Goal: Information Seeking & Learning: Learn about a topic

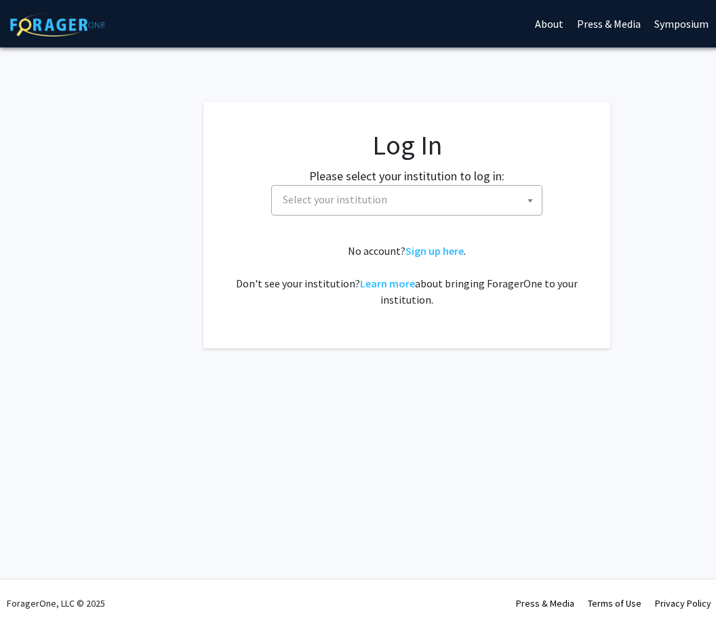
select select
click at [336, 205] on span "Select your institution" at bounding box center [335, 200] width 104 height 14
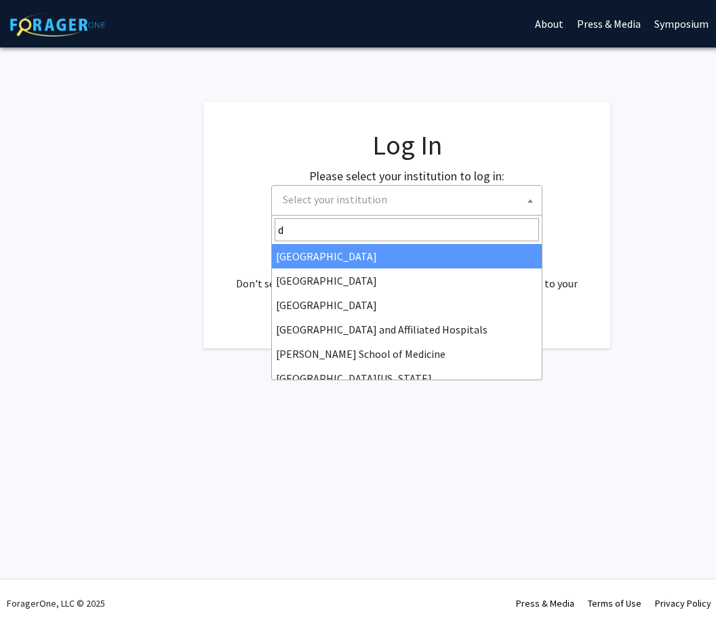
type input "dr"
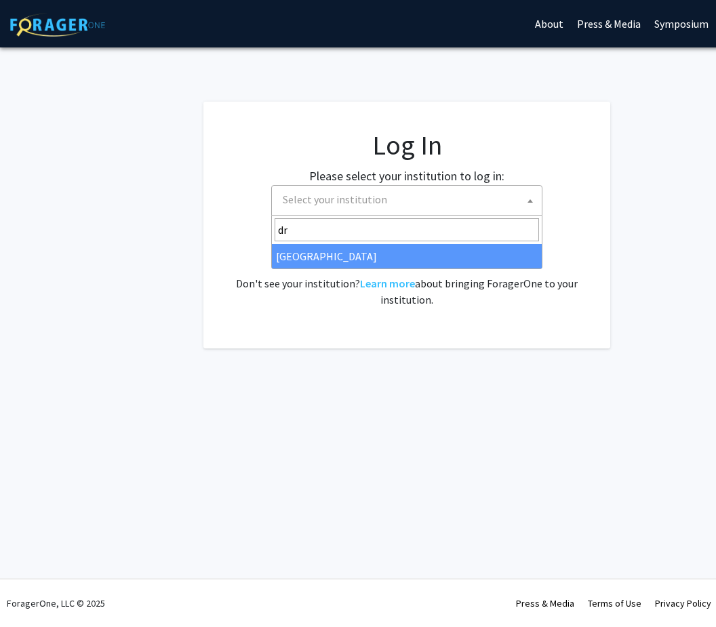
select select "6"
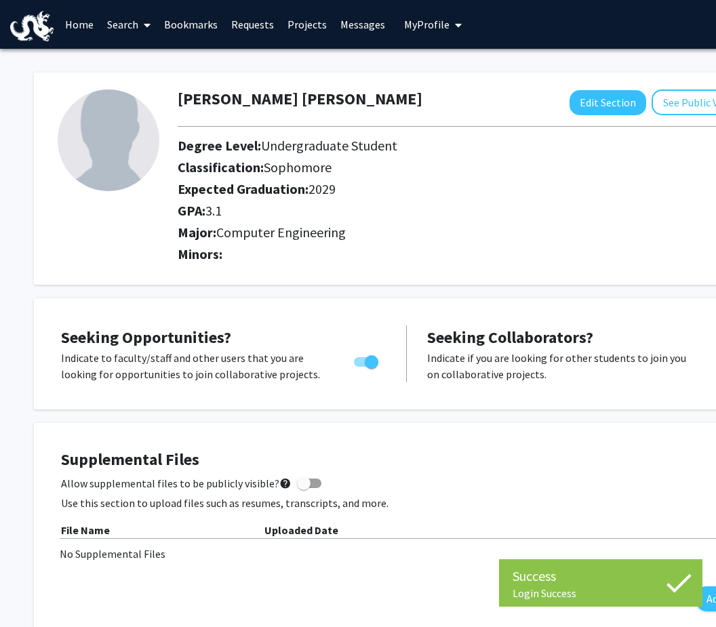
click at [225, 31] on link "Requests" at bounding box center [252, 24] width 56 height 47
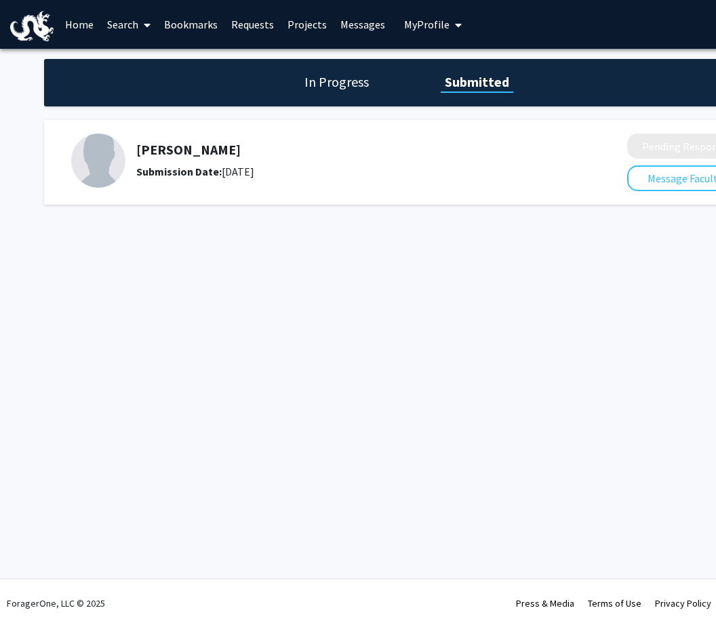
drag, startPoint x: 347, startPoint y: 30, endPoint x: 355, endPoint y: 27, distance: 8.6
click at [347, 30] on link "Messages" at bounding box center [363, 24] width 58 height 47
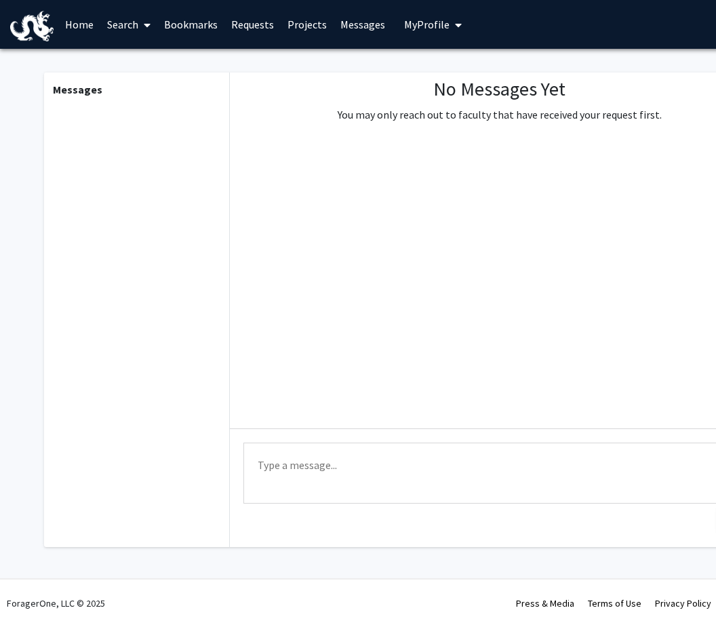
click at [412, 24] on span "My Profile" at bounding box center [426, 25] width 45 height 14
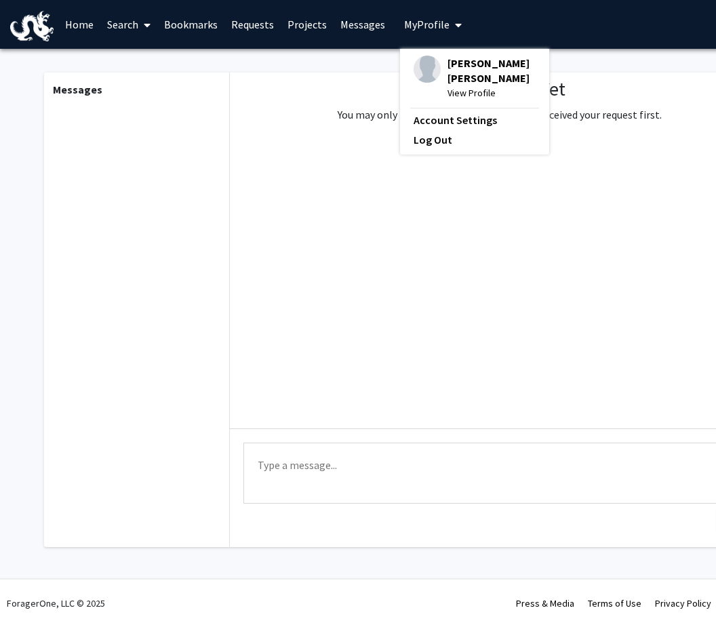
click at [448, 64] on span "[PERSON_NAME] [PERSON_NAME]" at bounding box center [492, 71] width 88 height 30
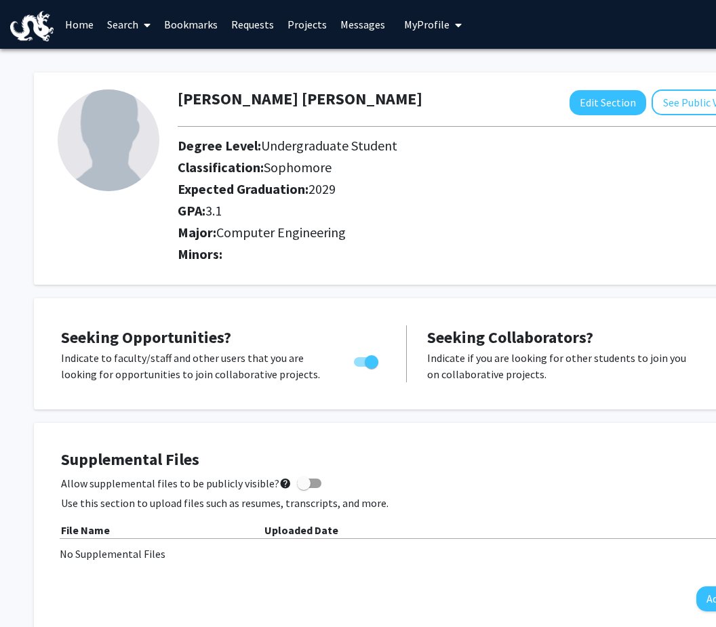
click at [313, 31] on link "Projects" at bounding box center [307, 24] width 53 height 47
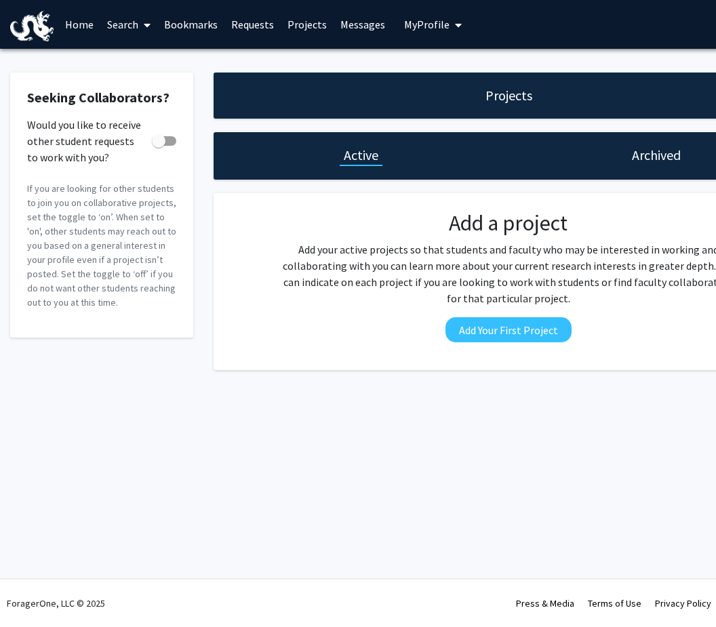
click at [101, 30] on link "Search" at bounding box center [128, 24] width 57 height 47
click at [153, 56] on span "Faculty/Staff" at bounding box center [150, 62] width 100 height 27
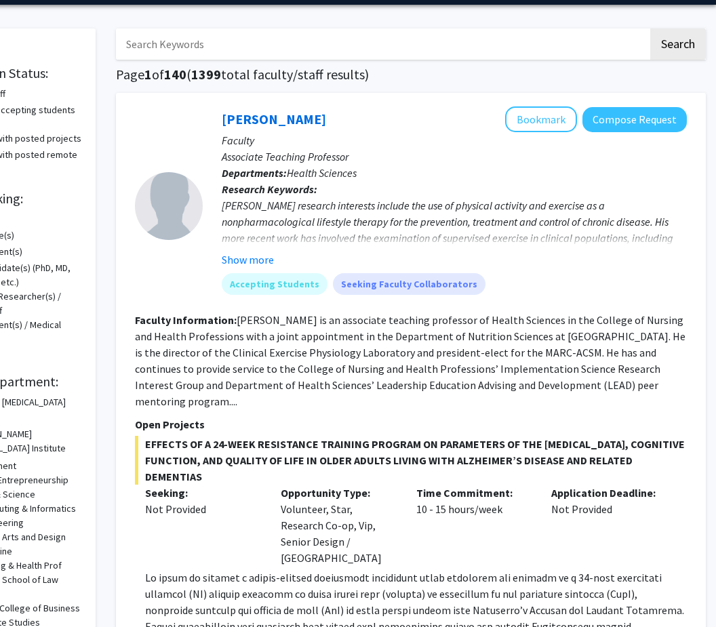
scroll to position [0, 98]
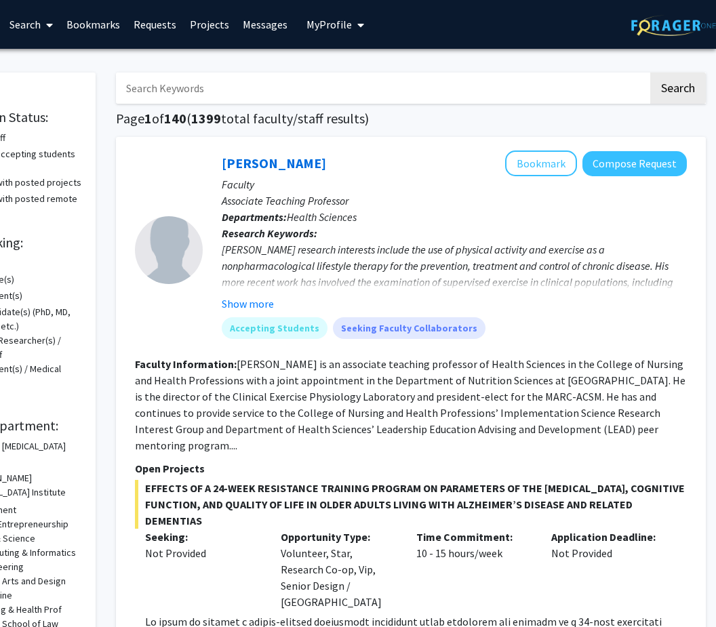
click at [213, 33] on link "Projects" at bounding box center [209, 24] width 53 height 47
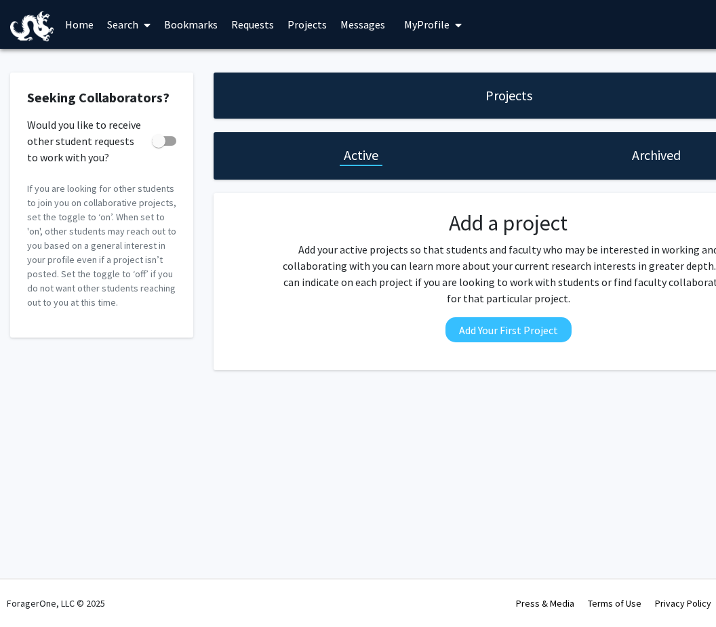
click at [207, 28] on link "Bookmarks" at bounding box center [190, 24] width 67 height 47
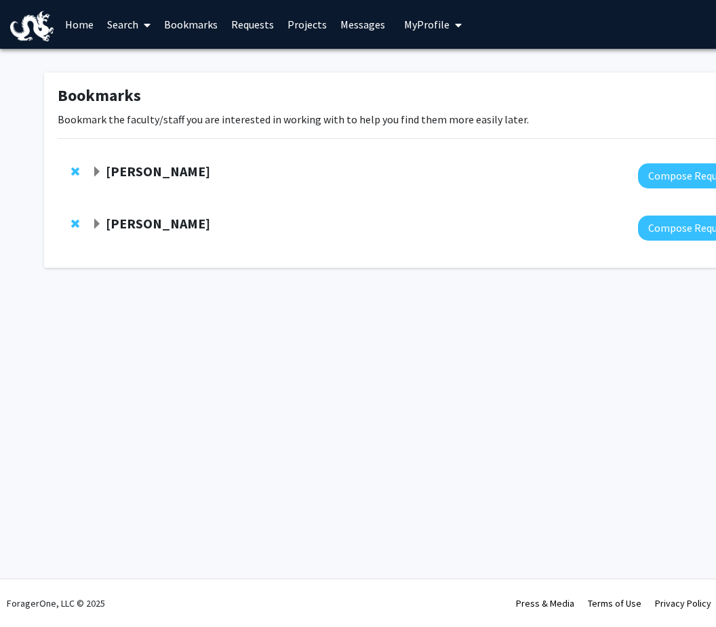
click at [264, 28] on link "Requests" at bounding box center [252, 24] width 56 height 47
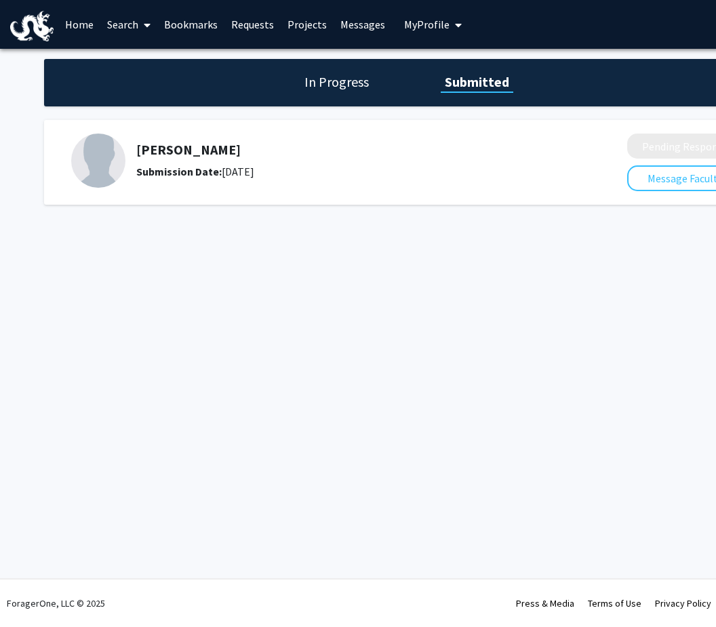
click at [210, 27] on link "Bookmarks" at bounding box center [190, 24] width 67 height 47
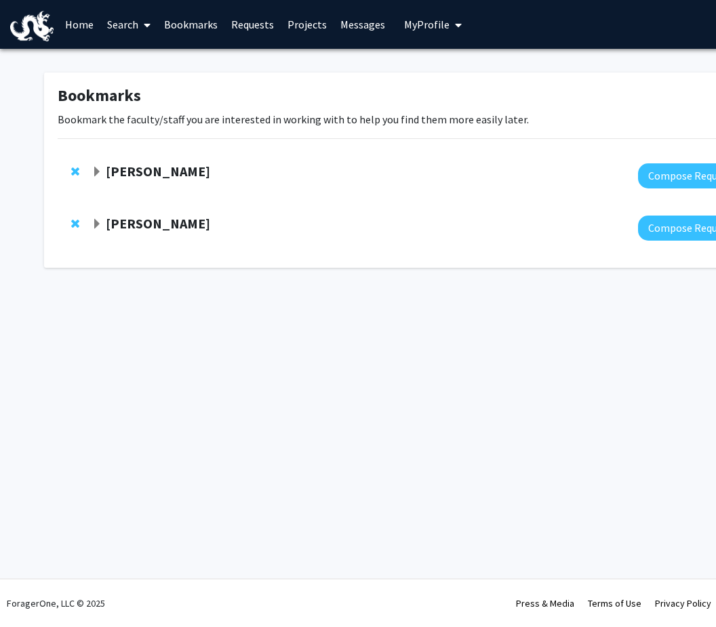
click at [150, 178] on div "[PERSON_NAME]" at bounding box center [238, 171] width 293 height 17
click at [144, 171] on strong "[PERSON_NAME]" at bounding box center [158, 171] width 104 height 17
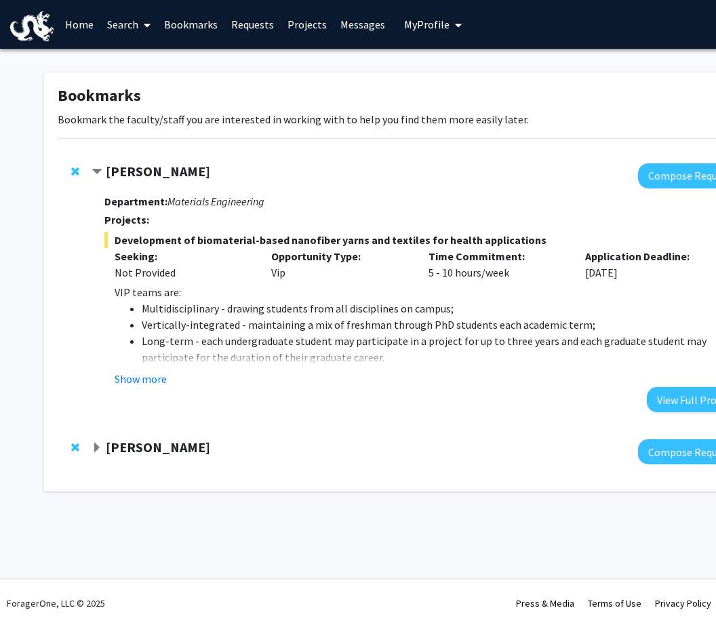
click at [133, 385] on div "Department: Materials Engineering Projects: Development of biomaterial-based na…" at bounding box center [423, 301] width 638 height 224
click at [138, 373] on button "Show more" at bounding box center [141, 379] width 52 height 16
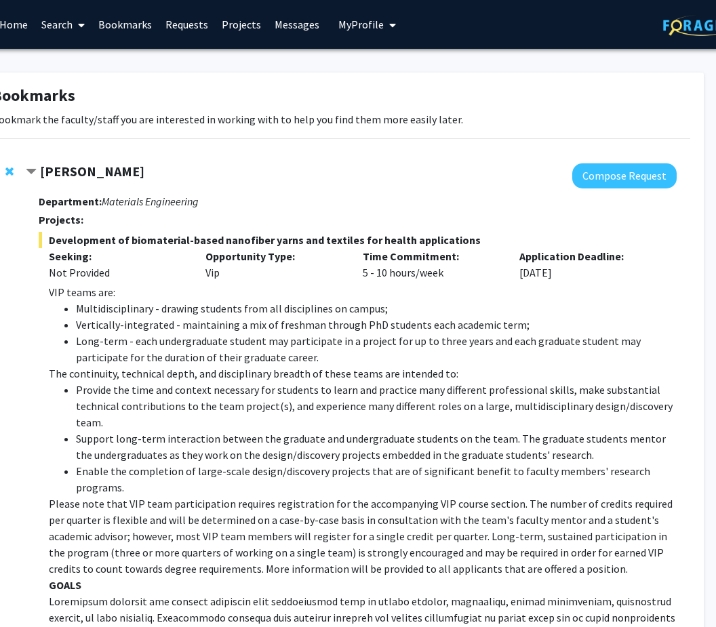
scroll to position [0, 98]
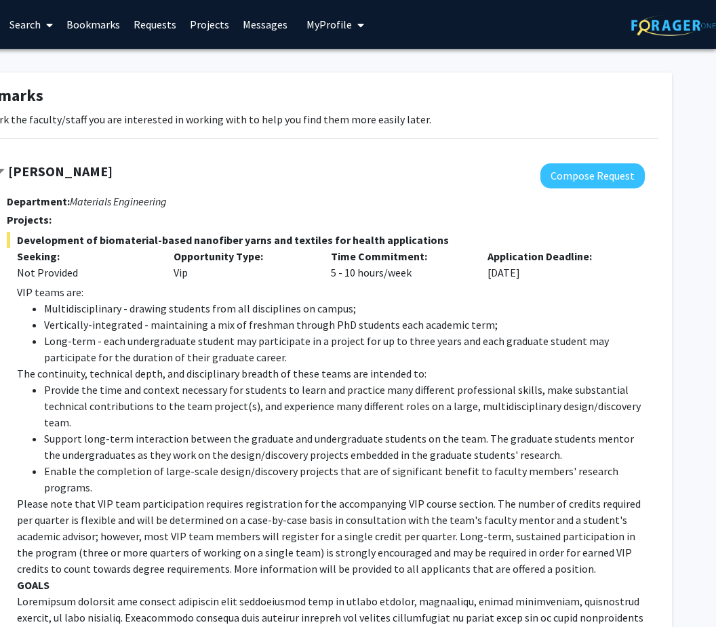
click at [18, 35] on link "Search" at bounding box center [31, 24] width 57 height 47
click at [46, 78] on span "Students" at bounding box center [44, 89] width 83 height 27
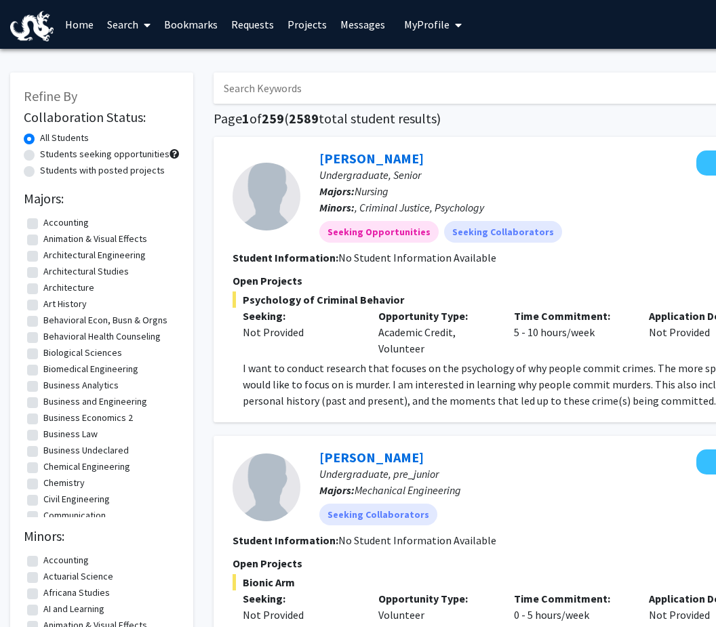
click at [133, 23] on link "Search" at bounding box center [128, 24] width 57 height 47
click at [146, 53] on span "Faculty/Staff" at bounding box center [150, 62] width 100 height 27
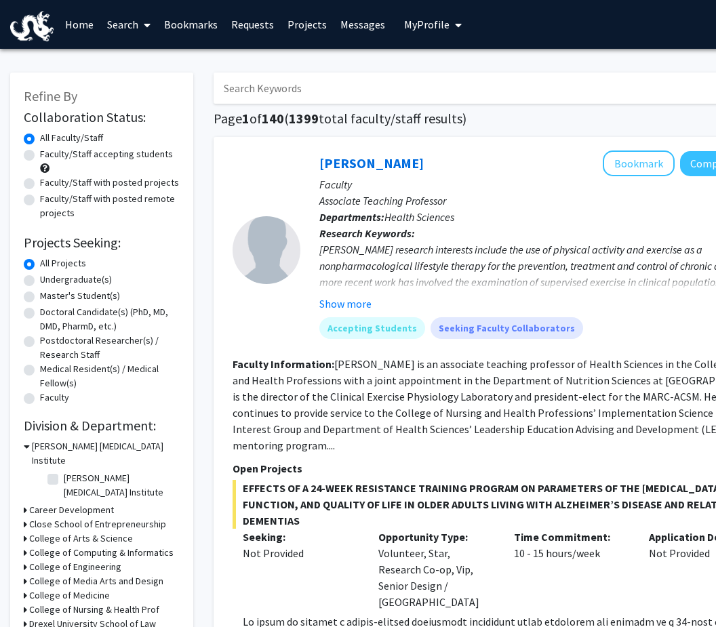
click at [266, 82] on input "Search Keywords" at bounding box center [480, 88] width 532 height 31
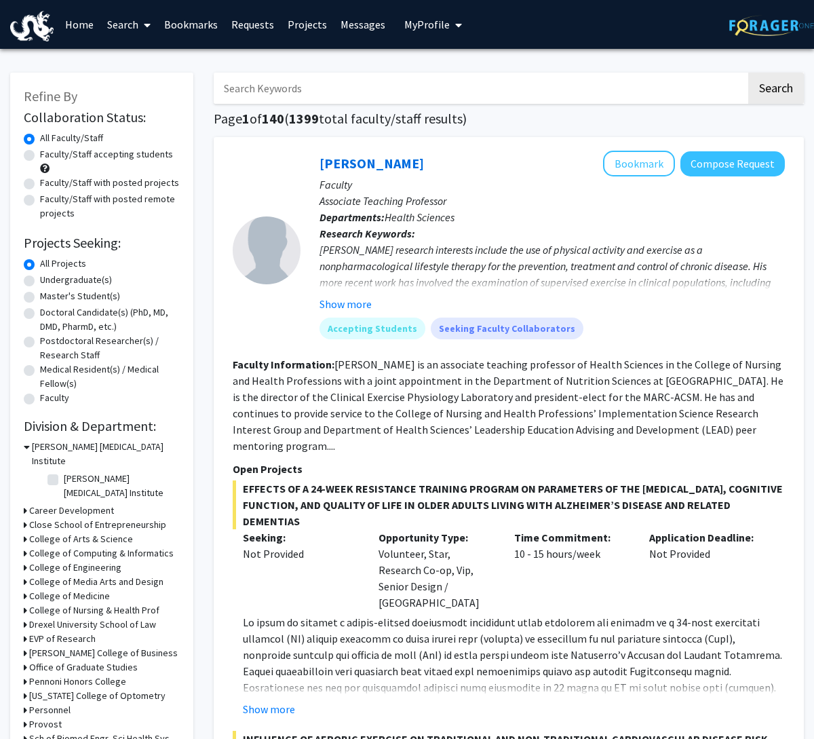
click at [445, 96] on input "Search Keywords" at bounding box center [480, 88] width 532 height 31
paste input "Development of Biomaterial-based [PERSON_NAME] and Textiles for Health Applicat…"
type input "Development of Biomaterial-based [PERSON_NAME] and Textiles for Health Applicat…"
click at [715, 87] on button "Search" at bounding box center [776, 88] width 56 height 31
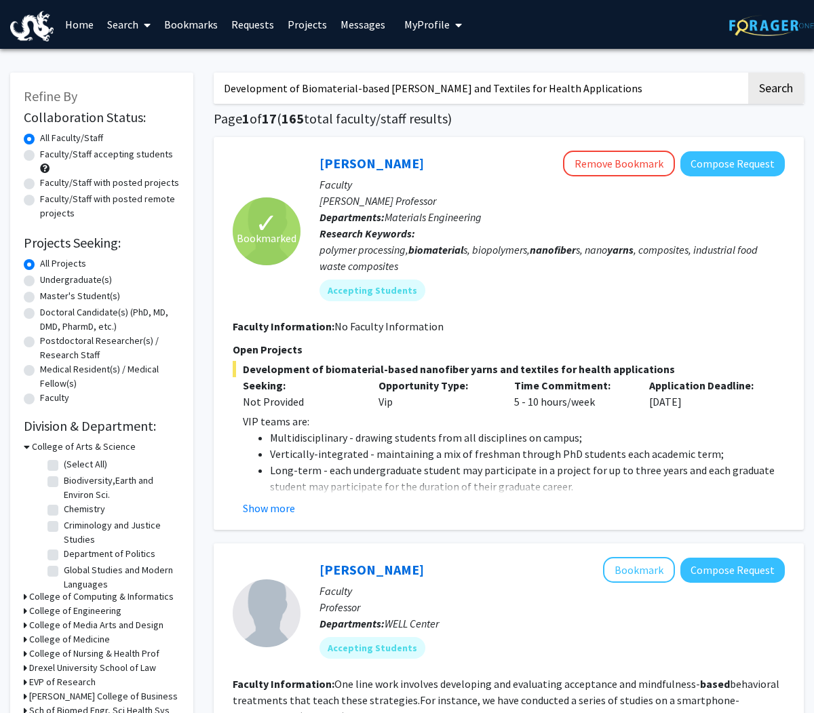
click at [40, 153] on label "Faculty/Staff accepting students" at bounding box center [106, 154] width 133 height 14
click at [40, 153] on input "Faculty/Staff accepting students" at bounding box center [44, 151] width 9 height 9
radio input "true"
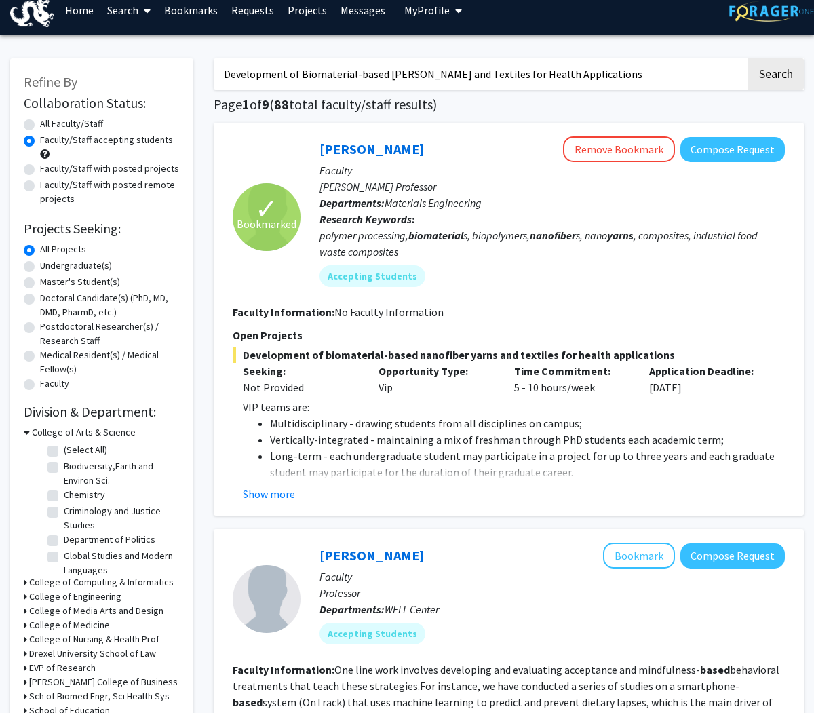
scroll to position [16, 0]
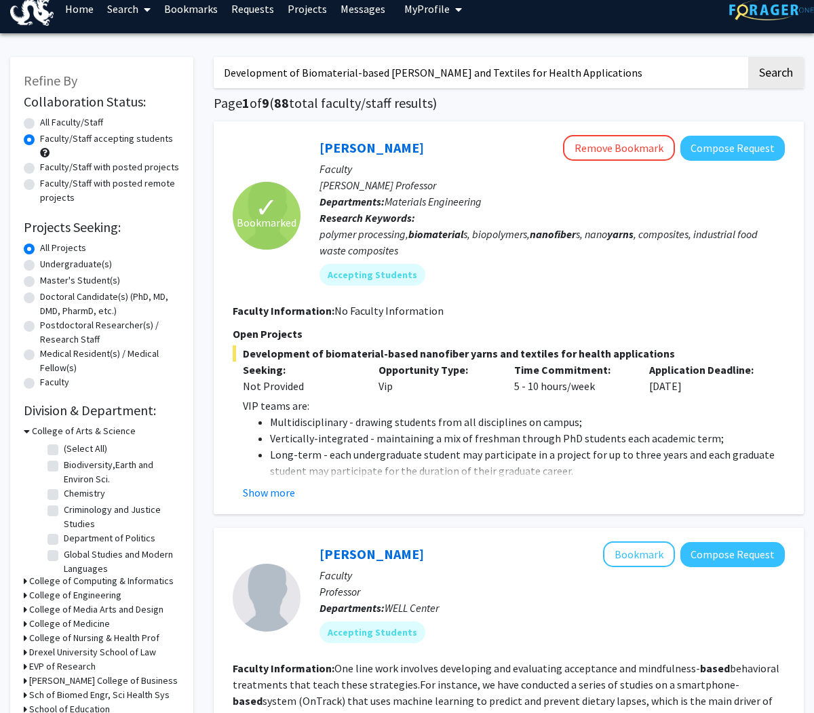
click at [32, 436] on h3 "College of Arts & Science" at bounding box center [84, 431] width 104 height 14
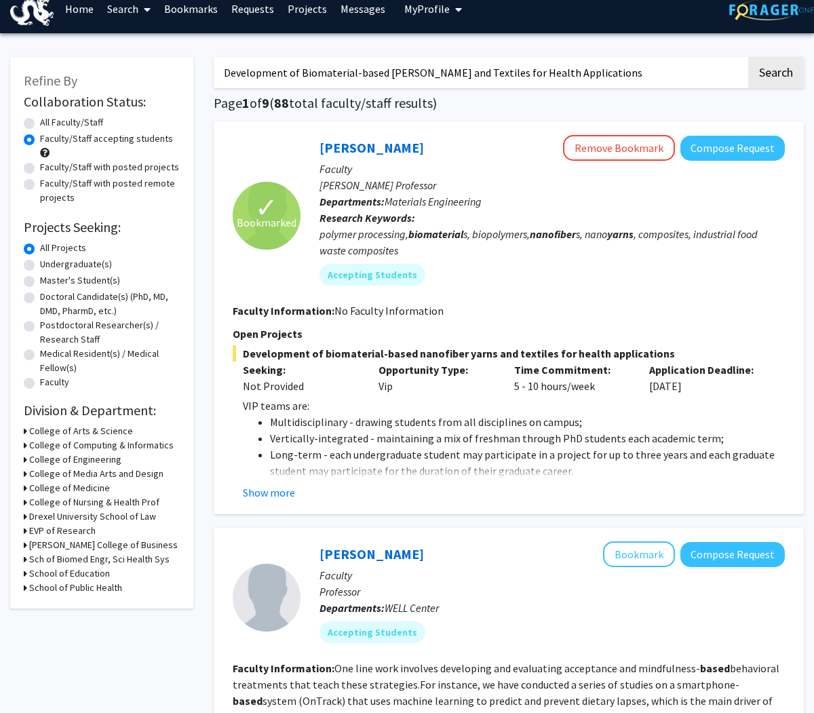
click at [26, 431] on icon at bounding box center [25, 431] width 3 height 14
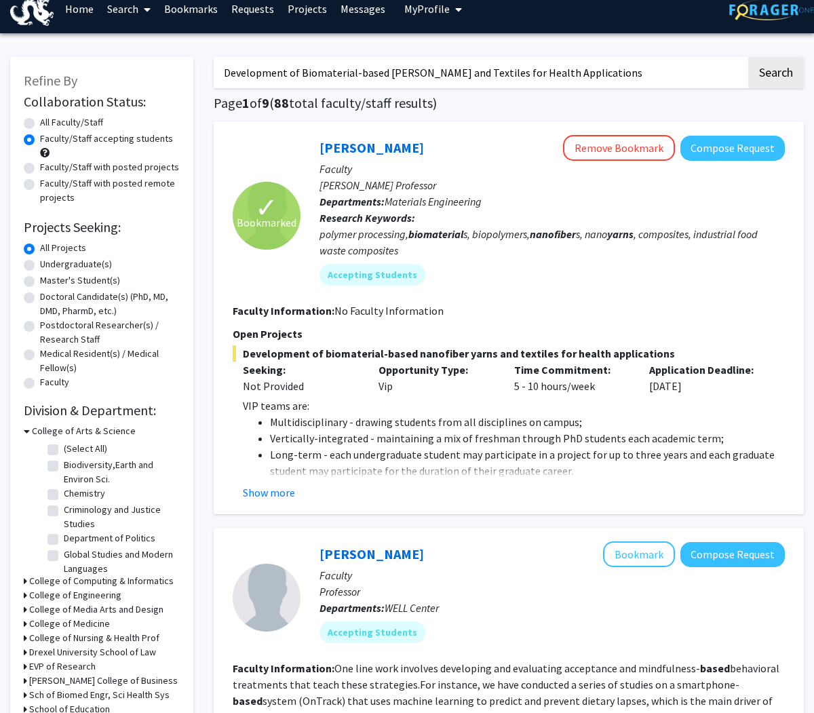
click at [26, 431] on icon at bounding box center [27, 431] width 6 height 14
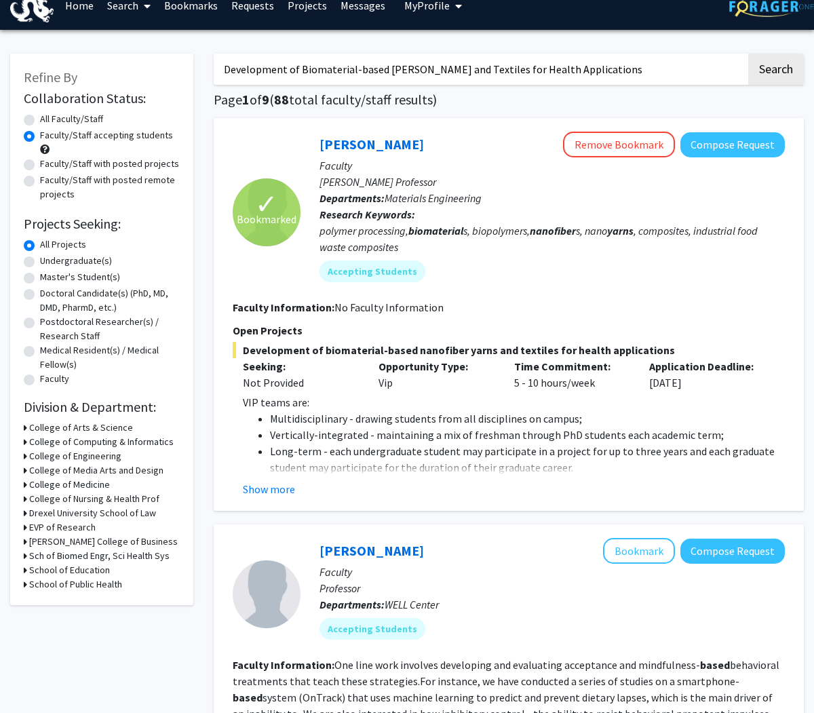
scroll to position [0, 0]
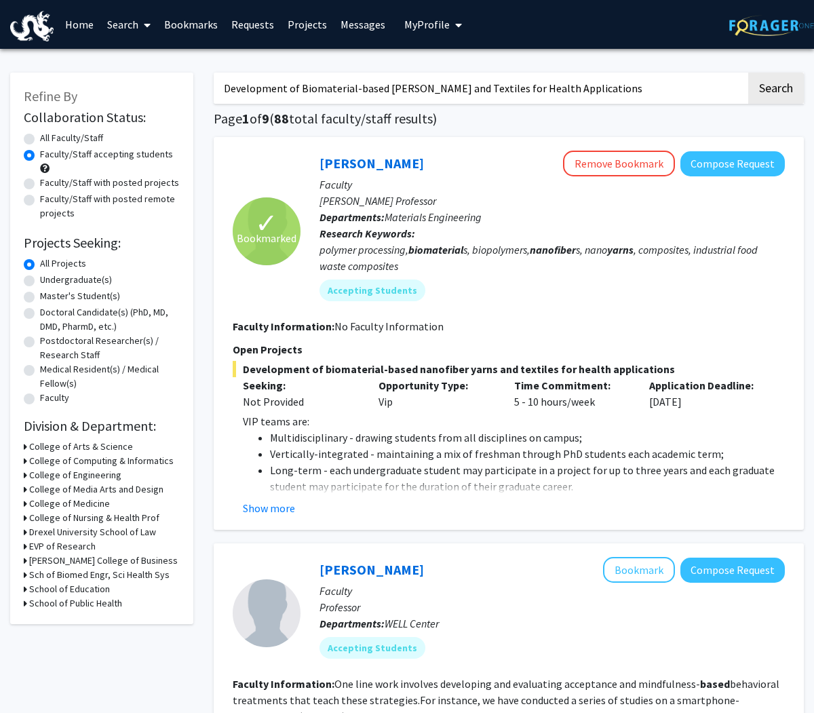
drag, startPoint x: 629, startPoint y: 90, endPoint x: 238, endPoint y: 58, distance: 391.9
type input "D"
type input "VIP"
click at [715, 87] on button "Search" at bounding box center [776, 88] width 56 height 31
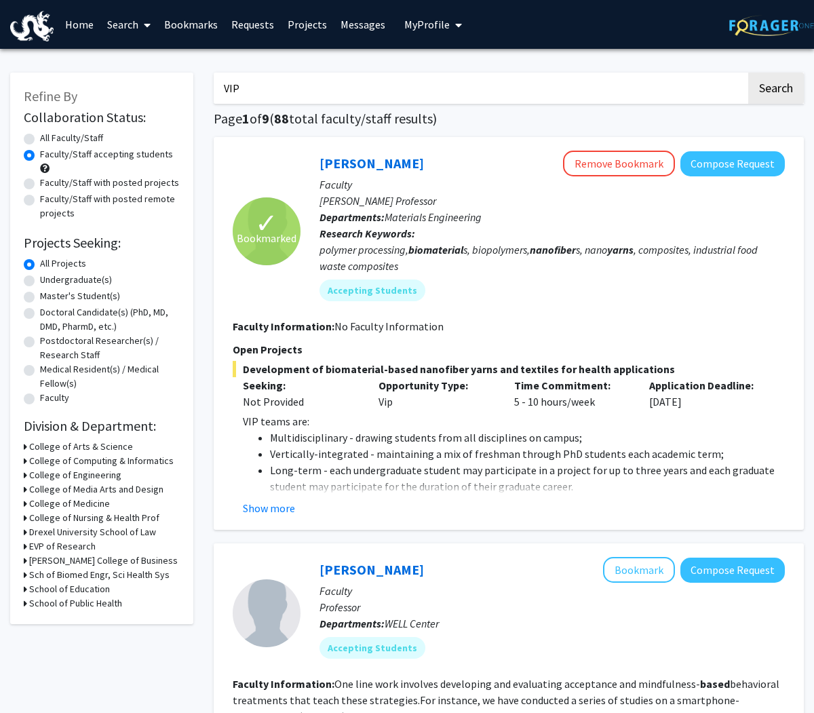
radio input "true"
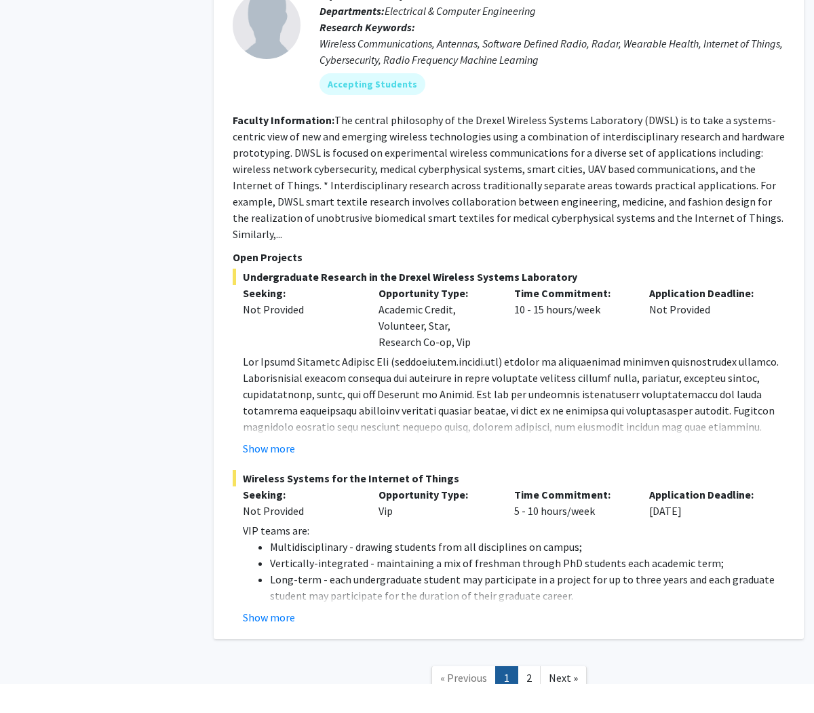
scroll to position [3611, 0]
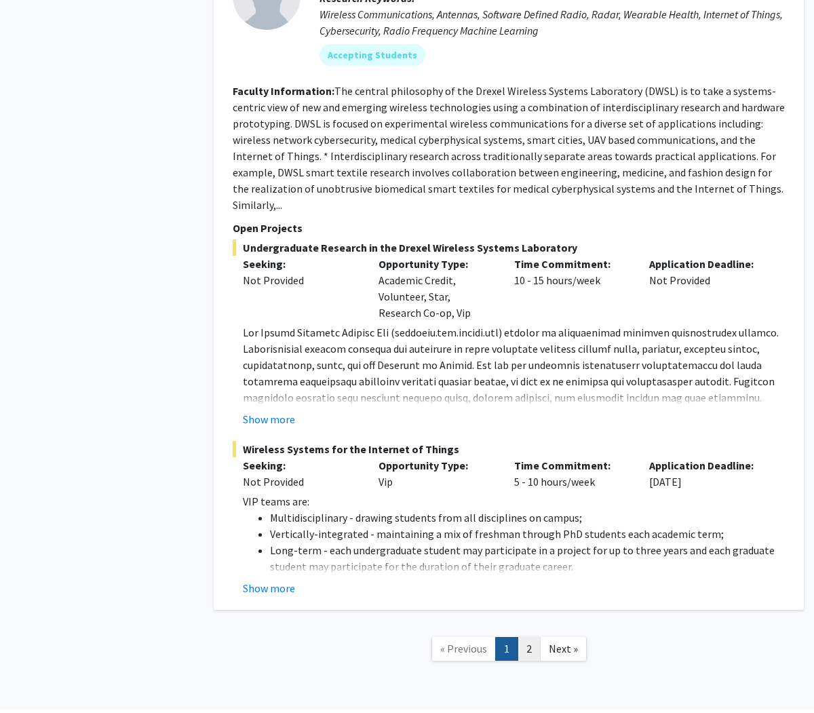
click at [524, 627] on link "2" at bounding box center [528, 652] width 23 height 24
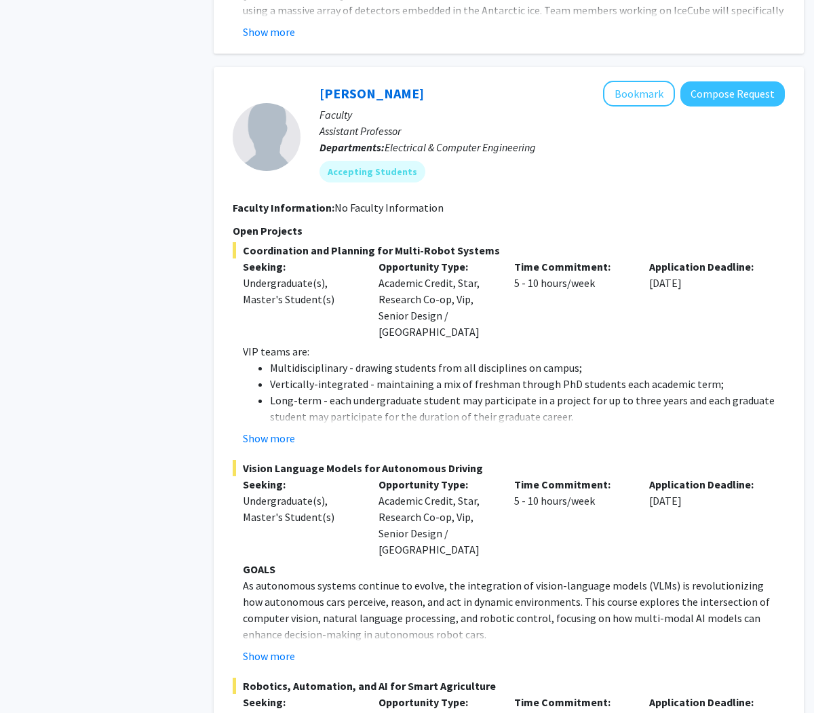
scroll to position [1182, 0]
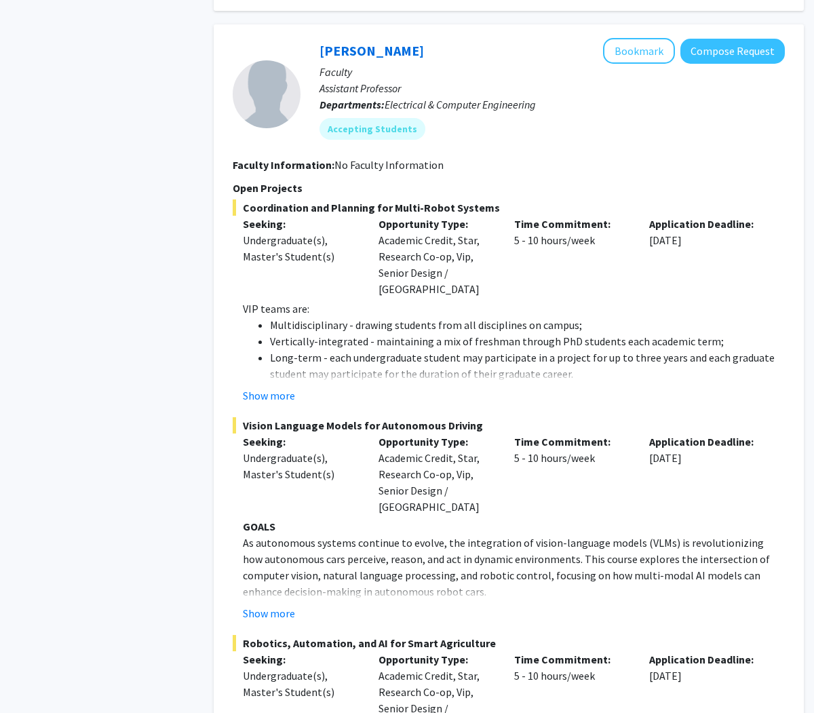
click at [269, 387] on button "Show more" at bounding box center [269, 395] width 52 height 16
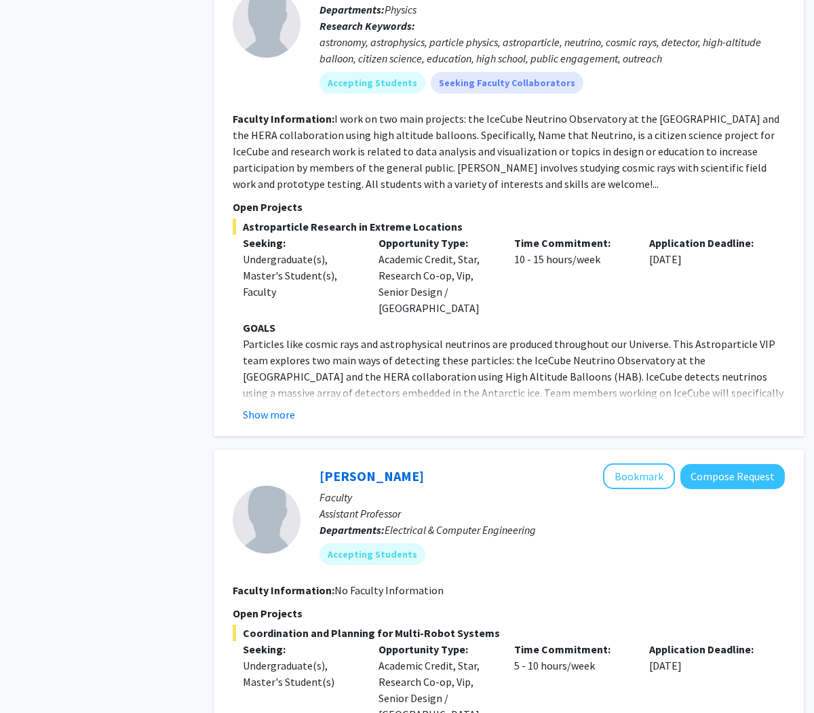
scroll to position [0, 0]
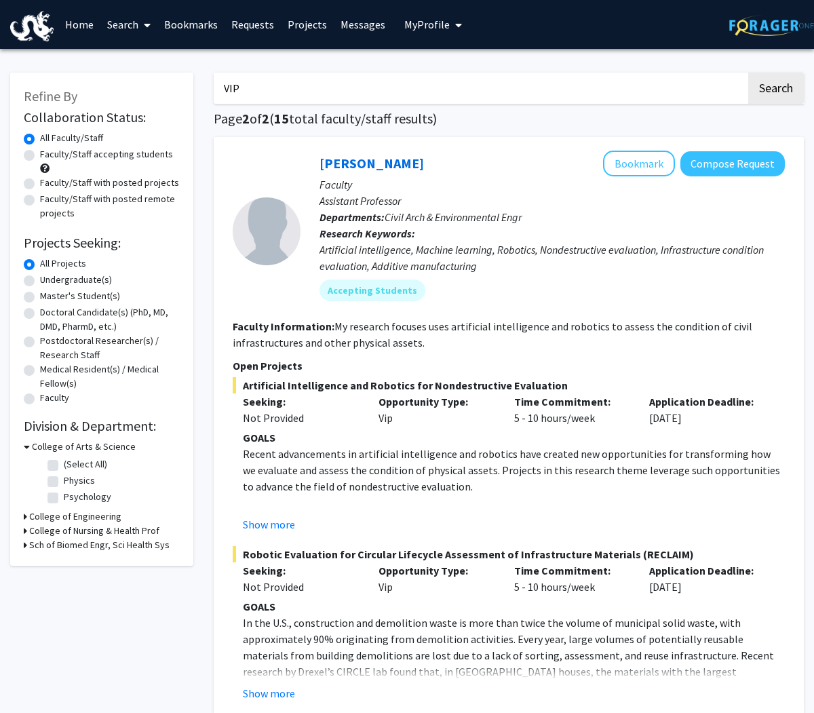
drag, startPoint x: 271, startPoint y: 84, endPoint x: 155, endPoint y: 72, distance: 115.9
type input "V"
click at [715, 87] on button "Search" at bounding box center [776, 88] width 56 height 31
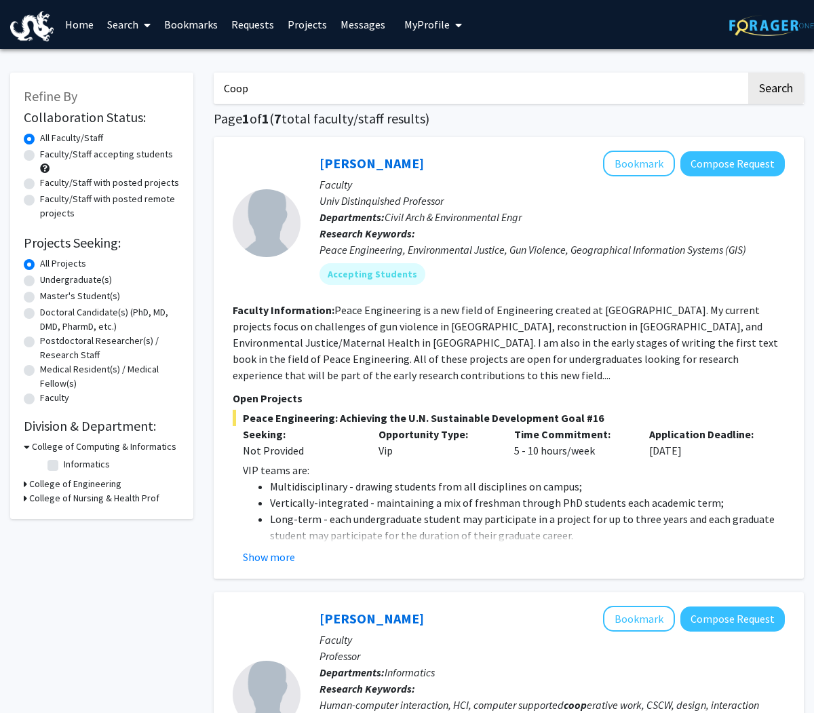
click at [236, 85] on input "Coop" at bounding box center [480, 88] width 532 height 31
type input "Co-op"
click at [715, 87] on button "Search" at bounding box center [776, 88] width 56 height 31
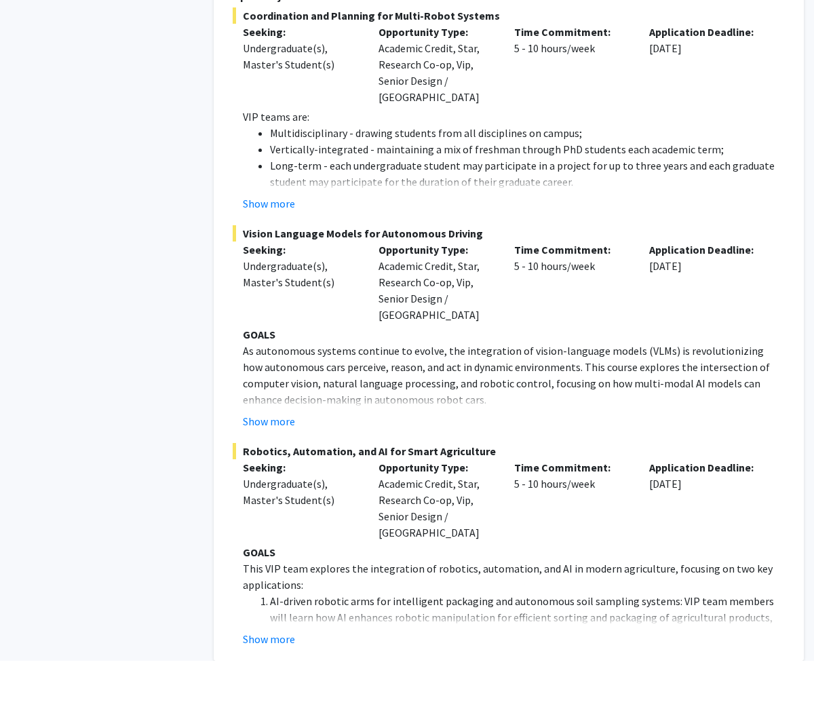
scroll to position [3619, 0]
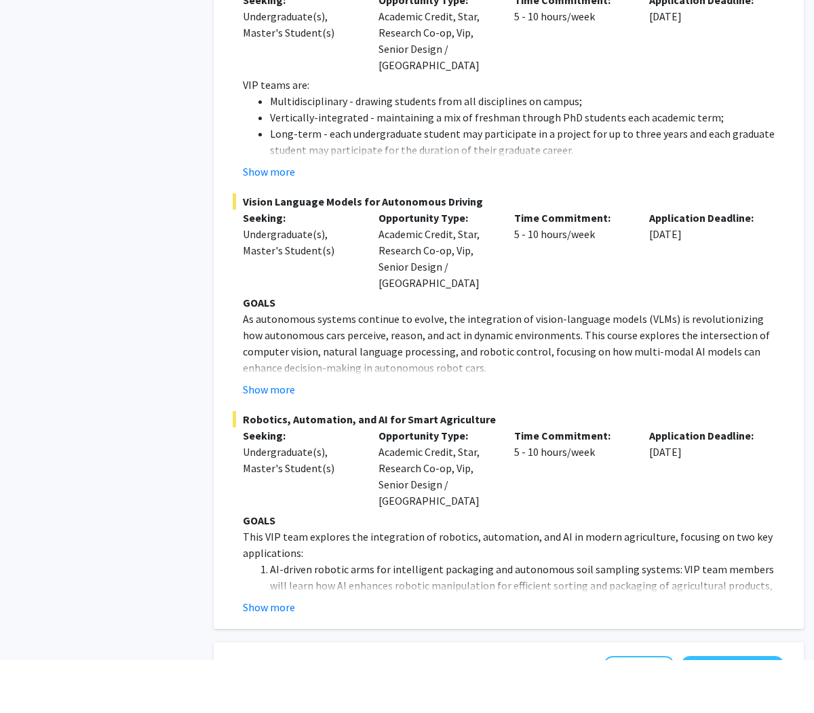
click at [271, 627] on button "Show more" at bounding box center [269, 660] width 52 height 16
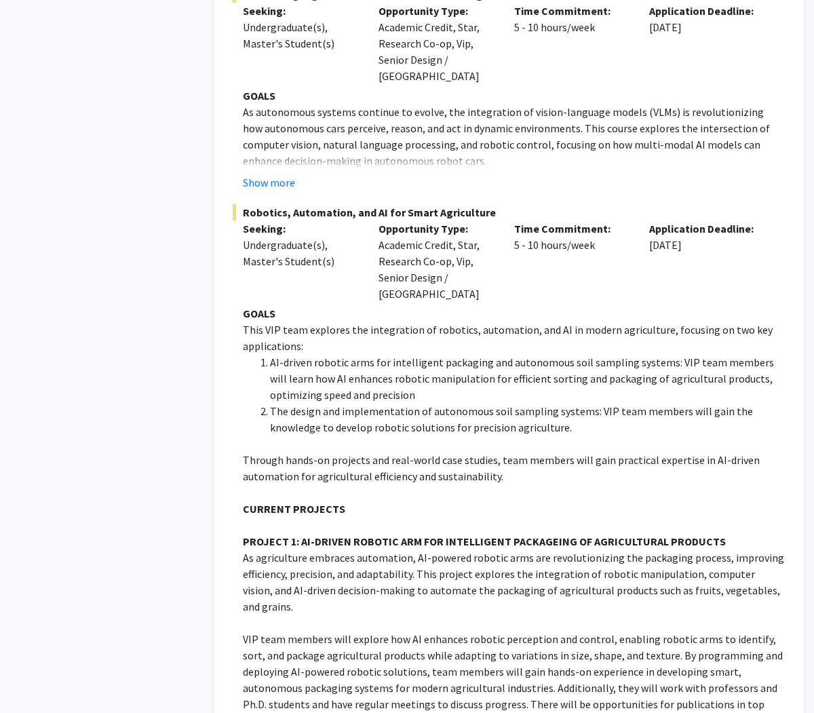
scroll to position [3677, 0]
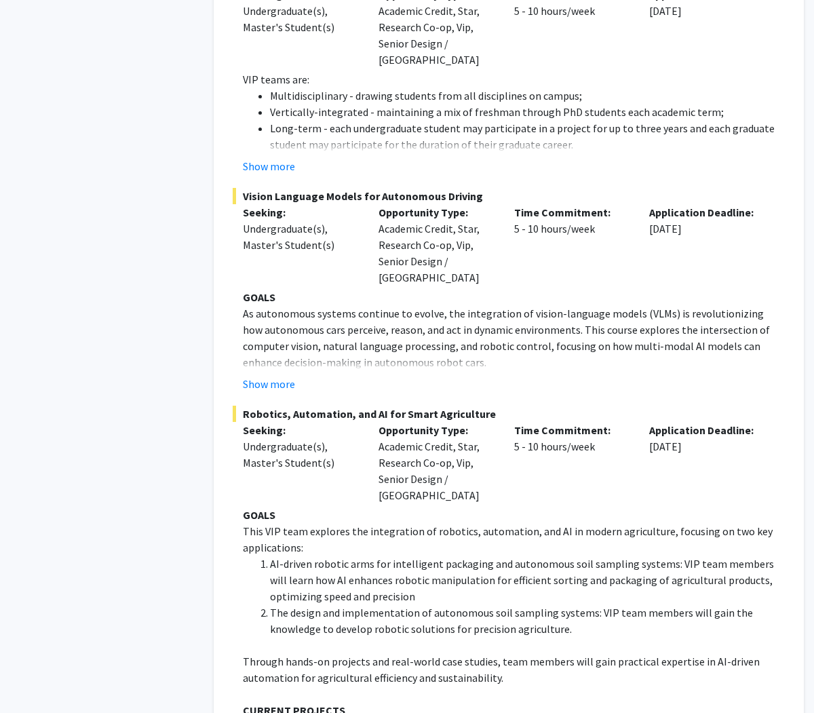
click at [271, 376] on button "Show more" at bounding box center [269, 384] width 52 height 16
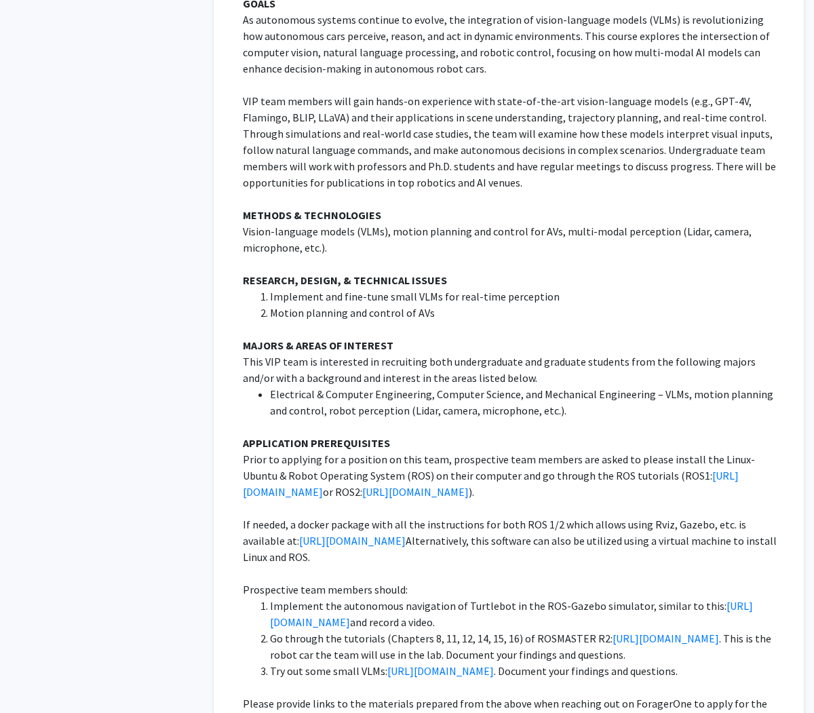
scroll to position [3972, 0]
